Goal: Check status: Check status

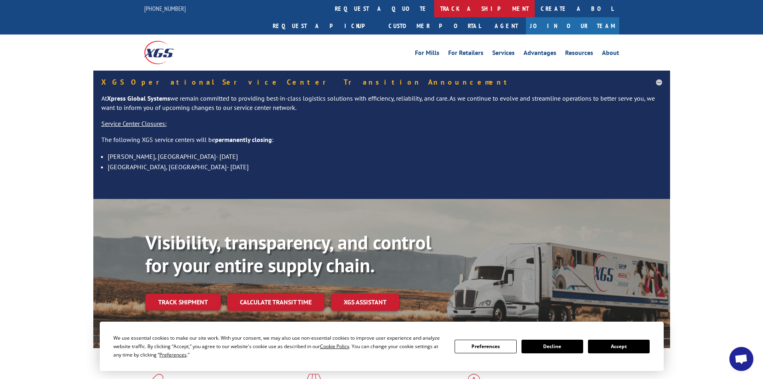
click at [434, 10] on link "track a shipment" at bounding box center [484, 8] width 101 height 17
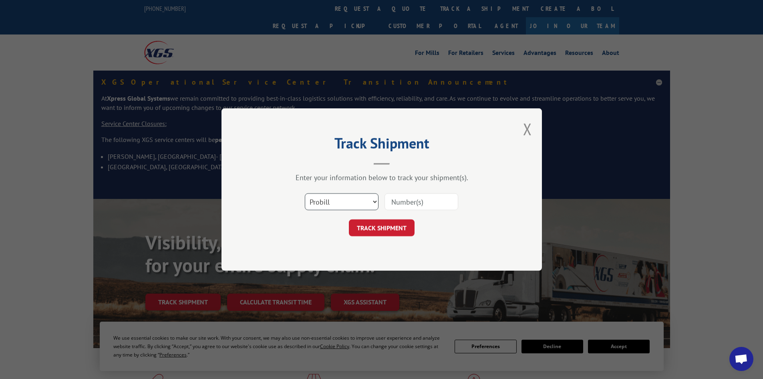
click at [369, 202] on select "Select category... Probill BOL PO" at bounding box center [342, 201] width 74 height 17
select select "bol"
click at [305, 193] on select "Select category... Probill BOL PO" at bounding box center [342, 201] width 74 height 17
click at [409, 199] on input at bounding box center [422, 201] width 74 height 17
type input "5999620"
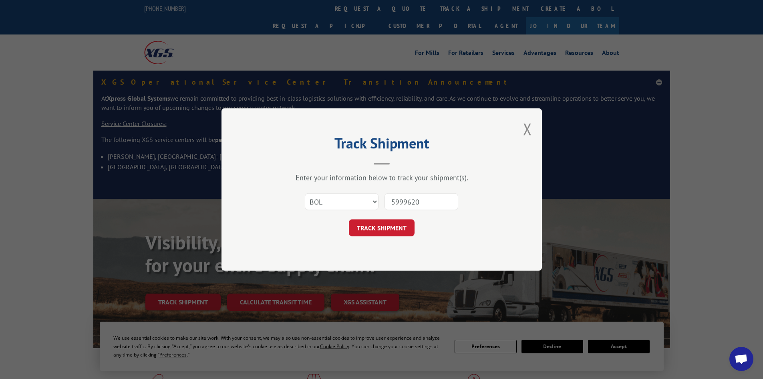
click button "TRACK SHIPMENT" at bounding box center [382, 227] width 66 height 17
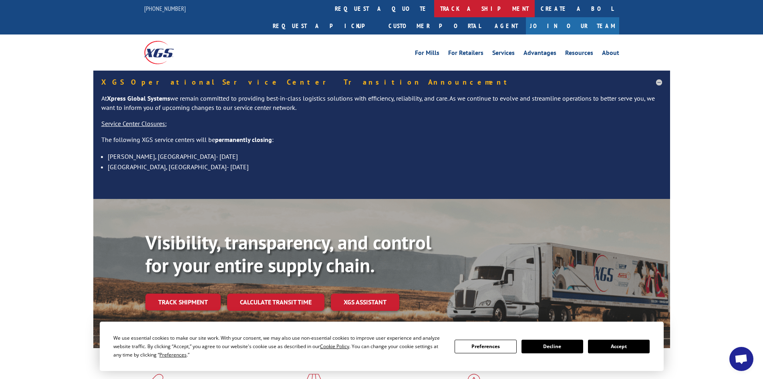
click at [434, 13] on link "track a shipment" at bounding box center [484, 8] width 101 height 17
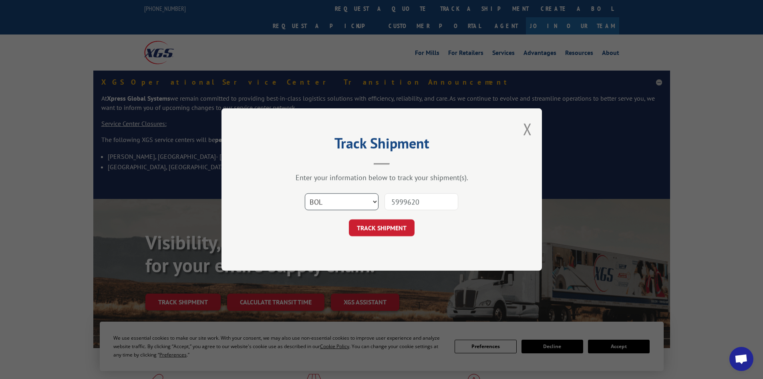
click at [369, 201] on select "Select category... Probill BOL PO" at bounding box center [342, 201] width 74 height 17
click at [305, 193] on select "Select category... Probill BOL PO" at bounding box center [342, 201] width 74 height 17
drag, startPoint x: 407, startPoint y: 200, endPoint x: 435, endPoint y: 201, distance: 28.9
click at [407, 200] on input "5999620" at bounding box center [422, 201] width 74 height 17
drag, startPoint x: 428, startPoint y: 198, endPoint x: 337, endPoint y: 197, distance: 91.3
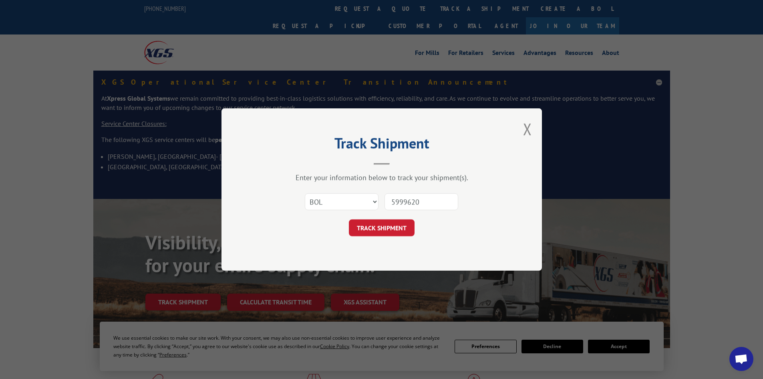
click at [337, 197] on div "Select category... Probill BOL PO 5999620" at bounding box center [382, 201] width 240 height 26
type input "6000331"
click at [377, 229] on button "TRACK SHIPMENT" at bounding box center [382, 227] width 66 height 17
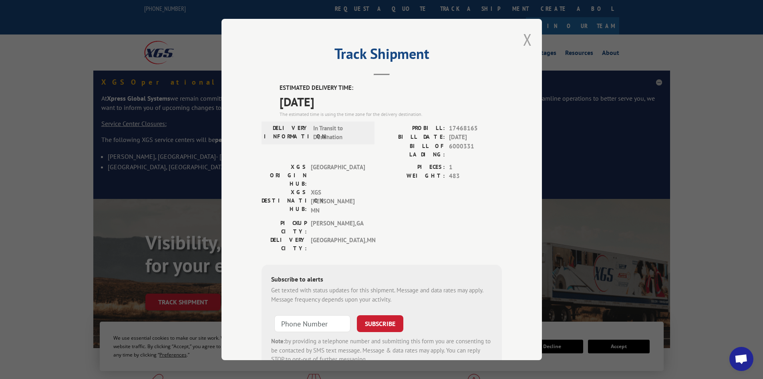
click at [526, 39] on button "Close modal" at bounding box center [527, 39] width 9 height 21
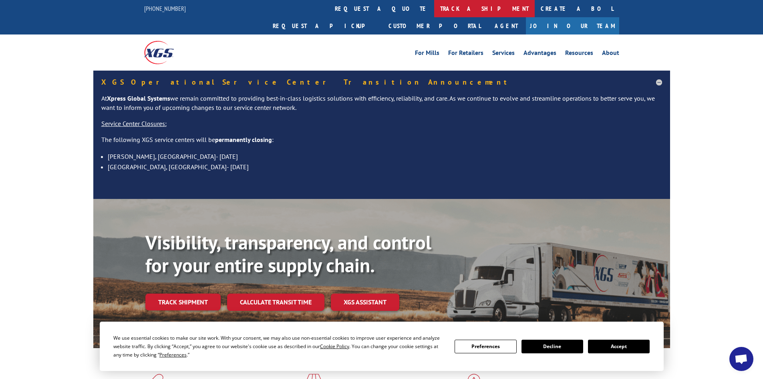
click at [434, 9] on link "track a shipment" at bounding box center [484, 8] width 101 height 17
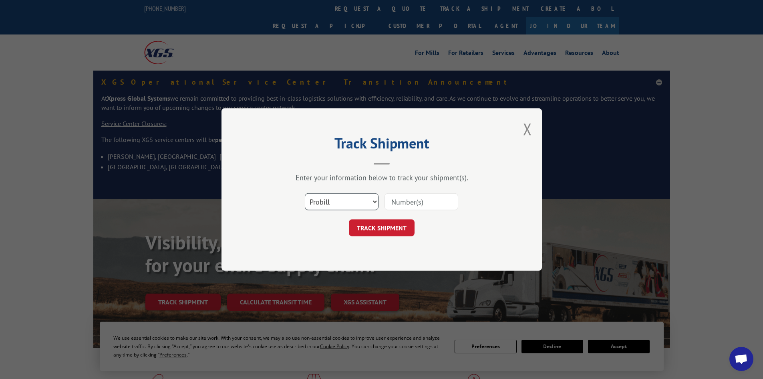
click at [354, 206] on select "Select category... Probill BOL PO" at bounding box center [342, 201] width 74 height 17
select select "bol"
click at [305, 193] on select "Select category... Probill BOL PO" at bounding box center [342, 201] width 74 height 17
drag, startPoint x: 413, startPoint y: 201, endPoint x: 500, endPoint y: 192, distance: 87.4
click at [414, 201] on input at bounding box center [422, 201] width 74 height 17
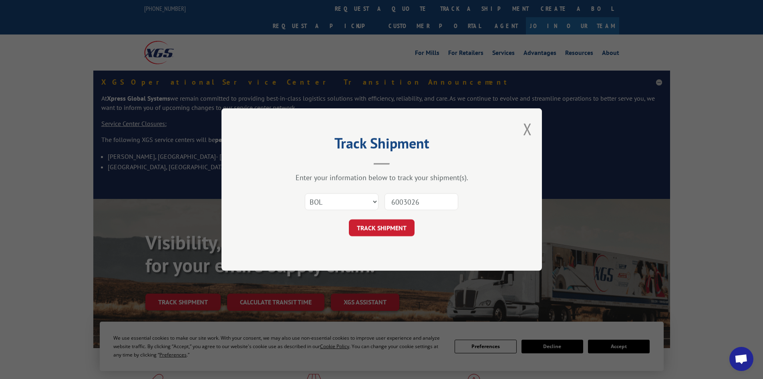
type input "6003026"
click at [349, 219] on button "TRACK SHIPMENT" at bounding box center [382, 227] width 66 height 17
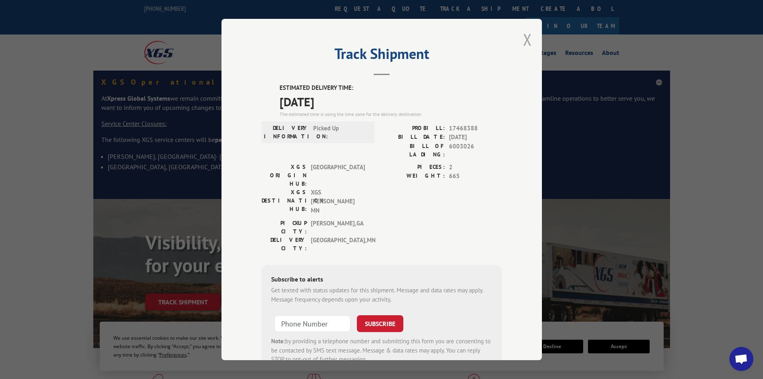
click at [524, 38] on button "Close modal" at bounding box center [527, 39] width 9 height 21
